Goal: Information Seeking & Learning: Learn about a topic

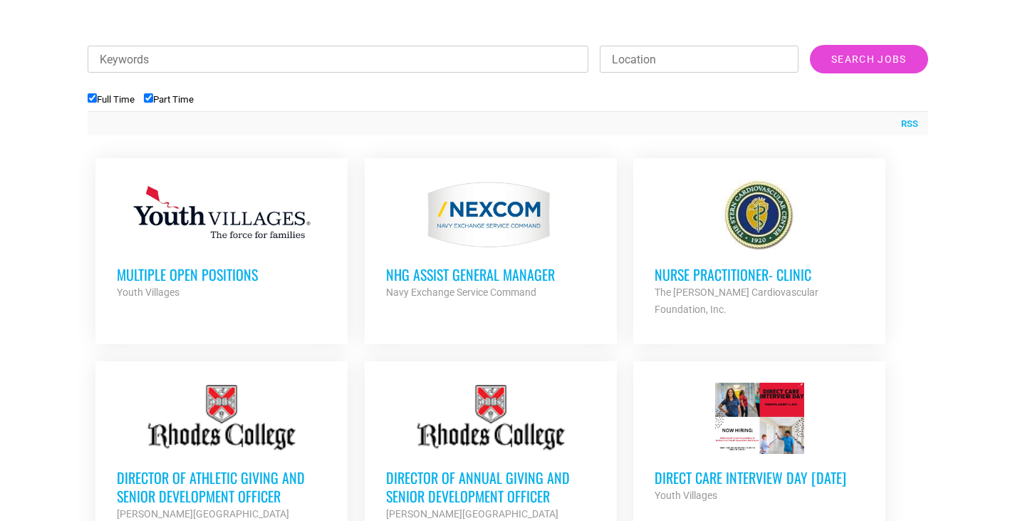
scroll to position [499, 0]
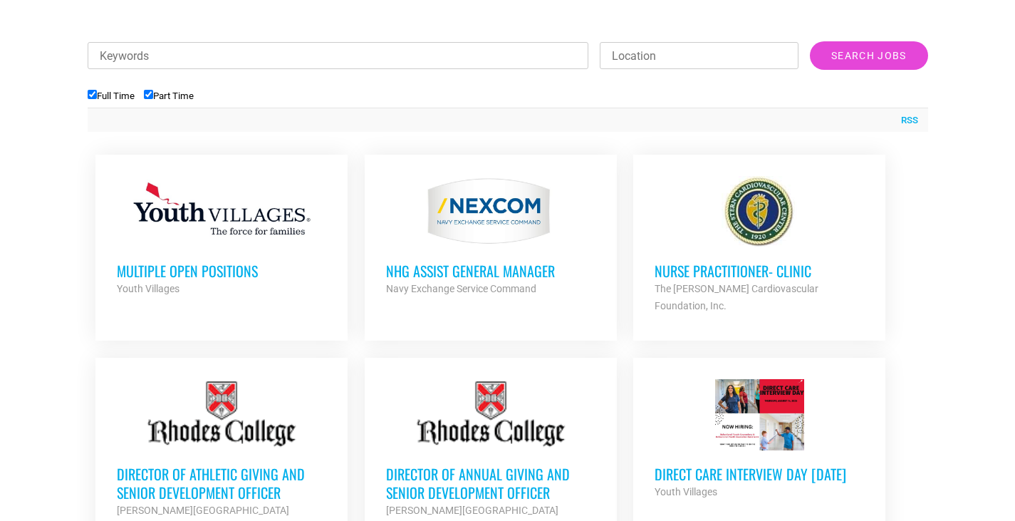
click at [276, 216] on div at bounding box center [221, 211] width 209 height 71
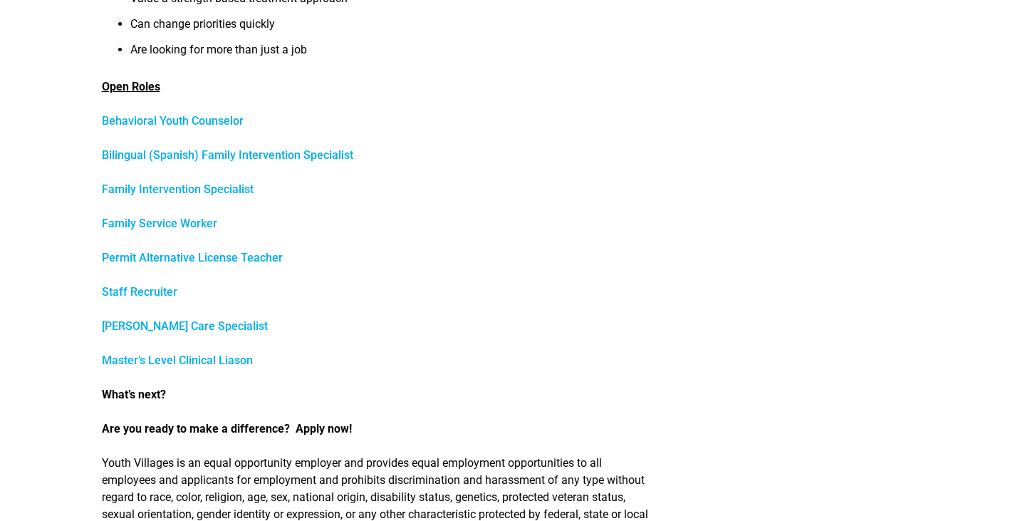
scroll to position [638, 0]
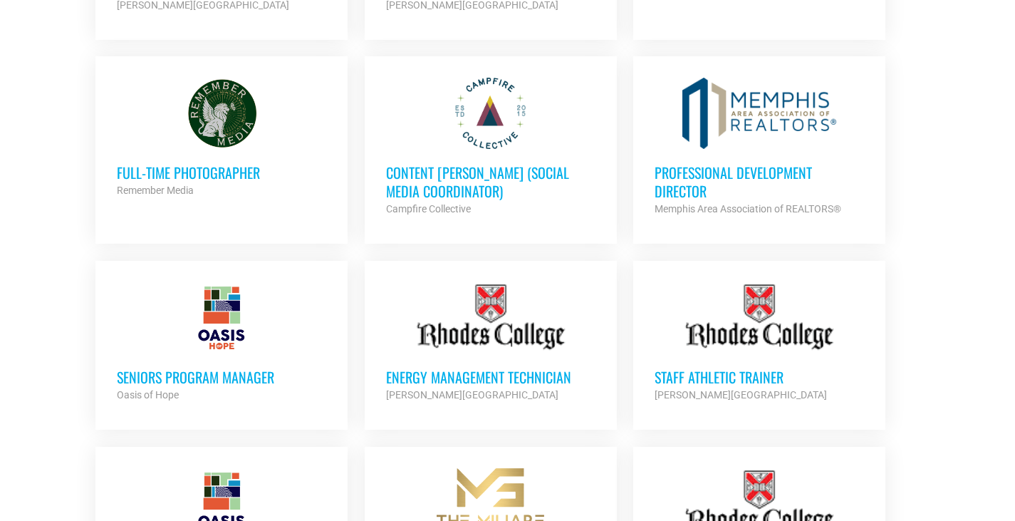
scroll to position [1140, 0]
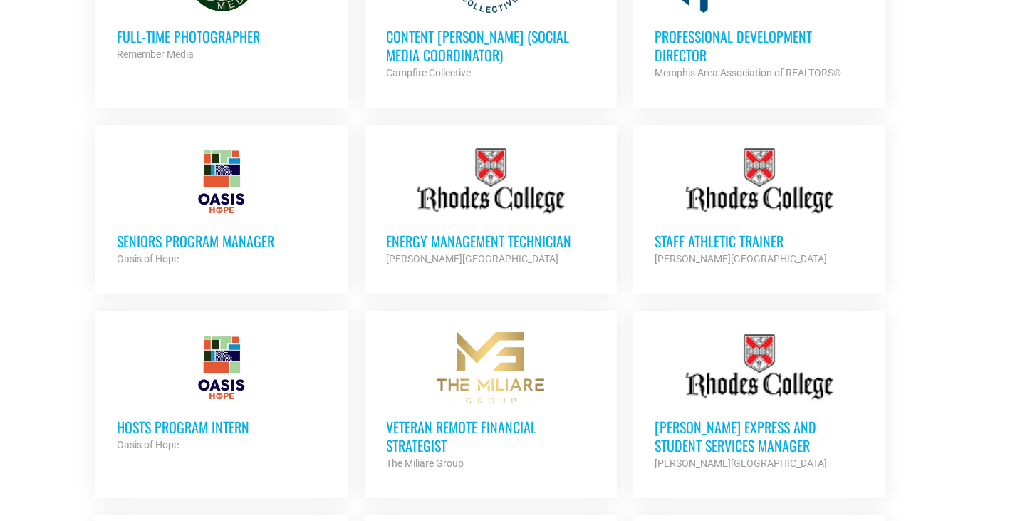
click at [202, 188] on div at bounding box center [221, 181] width 209 height 71
